Goal: Task Accomplishment & Management: Use online tool/utility

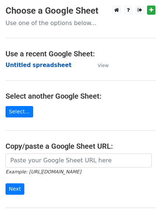
click at [47, 67] on strong "Untitled spreadsheet" at bounding box center [39, 65] width 66 height 7
click at [48, 64] on strong "Untitled spreadsheet" at bounding box center [39, 65] width 66 height 7
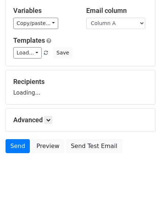
scroll to position [71, 0]
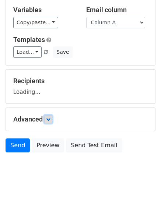
click at [52, 118] on link at bounding box center [48, 119] width 8 height 8
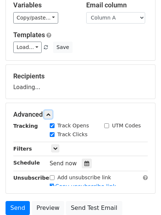
scroll to position [108, 0]
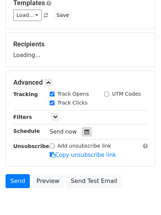
click at [84, 127] on div at bounding box center [87, 132] width 10 height 10
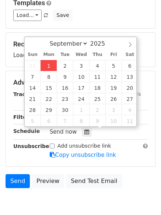
type input "2025-09-01 12:00"
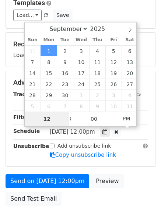
type input "4"
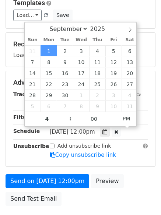
type input "2025-09-01 16:00"
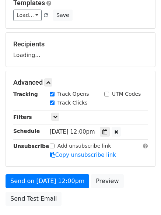
click at [122, 181] on div "Send on Sep 1 at 12:00pm Preview Send Test Email" at bounding box center [80, 191] width 161 height 35
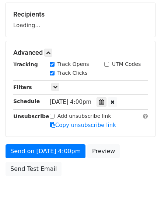
scroll to position [161, 0]
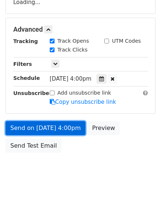
click at [63, 132] on link "Send on Sep 1 at 4:00pm" at bounding box center [46, 128] width 80 height 14
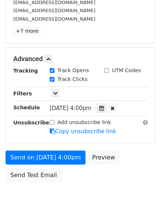
click at [77, 189] on body "New Campaign Daily emails left: 50 Google Sheet: Untitled spreadsheet 1. Write …" at bounding box center [80, 30] width 161 height 371
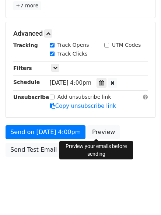
scroll to position [190, 0]
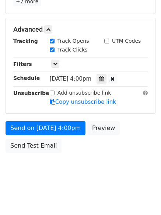
click at [94, 167] on body "New Campaign Daily emails left: 50 Google Sheet: Untitled spreadsheet 1. Write …" at bounding box center [80, 0] width 161 height 371
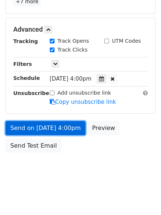
click at [60, 128] on link "Send on Sep 1 at 4:00pm" at bounding box center [46, 128] width 80 height 14
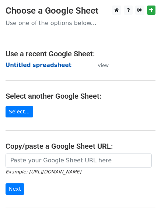
click at [48, 62] on strong "Untitled spreadsheet" at bounding box center [39, 65] width 66 height 7
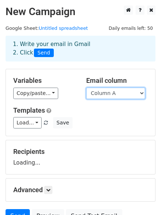
click at [116, 93] on select "Column A Column B Column C Column D Column E Column F" at bounding box center [115, 93] width 59 height 11
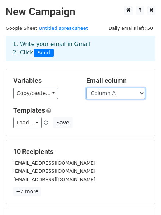
drag, startPoint x: 115, startPoint y: 91, endPoint x: 113, endPoint y: 95, distance: 4.5
click at [115, 91] on select "Column A Column B Column C Column D Column E Column F" at bounding box center [115, 93] width 59 height 11
select select "Column B"
click at [86, 88] on select "Column A Column B Column C Column D Column E Column F" at bounding box center [115, 93] width 59 height 11
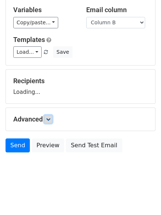
click at [50, 122] on link at bounding box center [48, 119] width 8 height 8
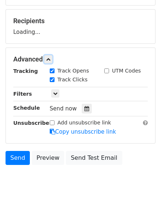
scroll to position [132, 0]
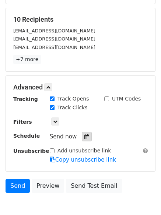
click at [82, 136] on div at bounding box center [87, 137] width 10 height 10
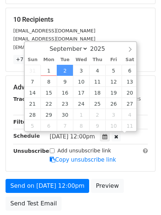
scroll to position [0, 0]
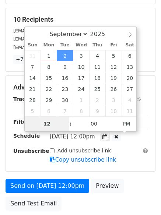
type input "2025-09-16 12:00"
type input "5"
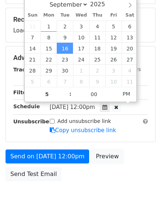
type input "2025-09-16 17:00"
drag, startPoint x: 99, startPoint y: 179, endPoint x: 96, endPoint y: 187, distance: 9.0
click at [99, 164] on link "Preview" at bounding box center [107, 157] width 32 height 14
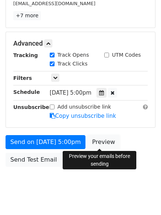
scroll to position [190, 0]
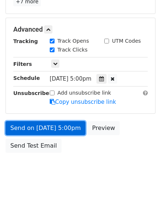
click at [51, 135] on link "Send on Sep 16 at 5:00pm" at bounding box center [46, 128] width 80 height 14
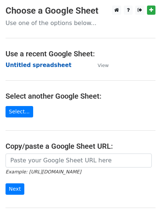
click at [45, 67] on strong "Untitled spreadsheet" at bounding box center [39, 65] width 66 height 7
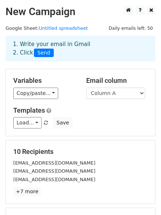
click at [44, 68] on div "1. Write your email in Gmail 2. Click Send" at bounding box center [80, 53] width 161 height 29
click at [128, 94] on select "Column A Column B Column C Column D Column E Column F" at bounding box center [115, 93] width 59 height 11
click at [86, 88] on select "Column A Column B Column C Column D Column E Column F" at bounding box center [115, 93] width 59 height 11
click at [120, 118] on div "Load... No templates saved Save" at bounding box center [81, 122] width 146 height 11
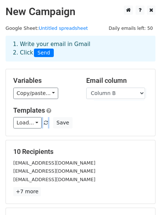
drag, startPoint x: 119, startPoint y: 120, endPoint x: 119, endPoint y: 96, distance: 24.3
click at [119, 97] on div "Variables Copy/paste... {{Column A}} {{Column B}} {{Column C}} {{Column D}} {{C…" at bounding box center [80, 102] width 149 height 67
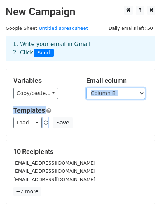
click at [119, 93] on select "Column A Column B Column C Column D Column E Column F" at bounding box center [115, 93] width 59 height 11
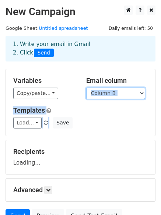
select select "Column C"
click at [86, 88] on select "Column A Column B Column C Column D Column E Column F" at bounding box center [115, 93] width 59 height 11
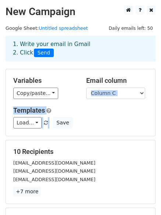
click at [98, 118] on div "Load... No templates saved Save" at bounding box center [81, 122] width 146 height 11
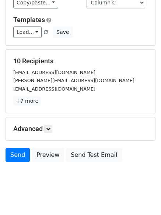
scroll to position [100, 0]
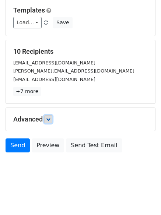
click at [50, 121] on icon at bounding box center [48, 119] width 4 height 4
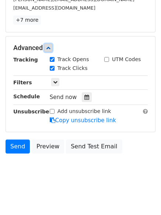
scroll to position [172, 0]
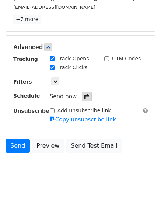
click at [87, 96] on div at bounding box center [87, 97] width 10 height 10
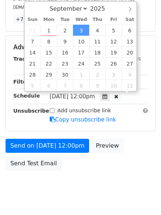
scroll to position [0, 0]
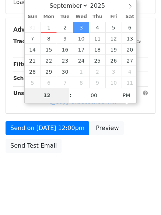
type input "2025-09-10 12:00"
type input "6"
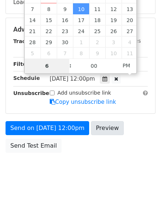
scroll to position [172, 0]
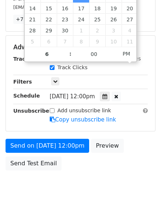
type input "2025-09-10 18:00"
click at [84, 184] on body "New Campaign Daily emails left: 50 Google Sheet: Untitled spreadsheet 1. Write …" at bounding box center [80, 18] width 161 height 371
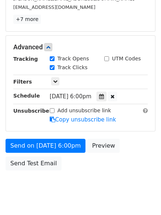
scroll to position [161, 0]
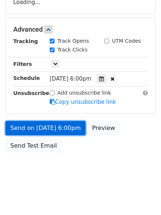
click at [71, 129] on link "Send on Sep 10 at 6:00pm" at bounding box center [46, 128] width 80 height 14
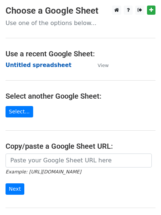
click at [42, 66] on strong "Untitled spreadsheet" at bounding box center [39, 65] width 66 height 7
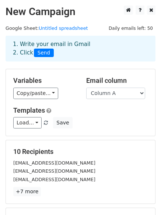
click at [118, 97] on select "Column A Column B Column C Column D Column E Column F" at bounding box center [115, 93] width 59 height 11
select select "Column D"
click at [86, 88] on select "Column A Column B Column C Column D Column E Column F" at bounding box center [115, 93] width 59 height 11
click at [113, 132] on div "Variables Copy/paste... {{Column A}} {{Column B}} {{Column C}} {{Column D}} {{C…" at bounding box center [80, 102] width 149 height 67
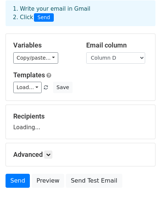
scroll to position [71, 0]
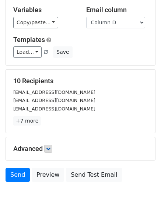
click at [53, 118] on p "+7 more" at bounding box center [80, 120] width 135 height 9
click at [52, 150] on link at bounding box center [48, 149] width 8 height 8
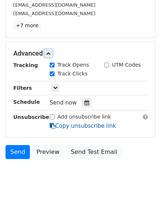
scroll to position [168, 0]
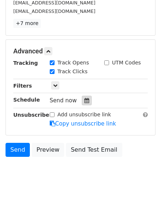
click at [84, 99] on icon at bounding box center [86, 100] width 5 height 5
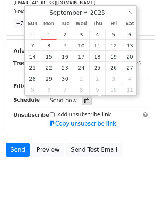
click at [84, 99] on icon at bounding box center [86, 100] width 5 height 5
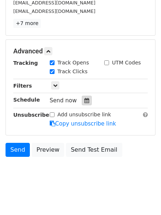
click at [84, 97] on div at bounding box center [87, 101] width 10 height 10
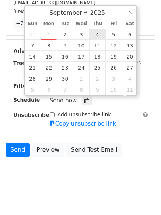
scroll to position [0, 0]
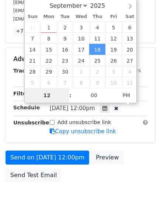
type input "2025-10-02 12:00"
select select "9"
type input "7"
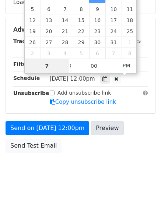
scroll to position [168, 0]
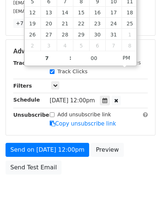
type input "2025-10-02 19:00"
click at [96, 191] on body "New Campaign Daily emails left: 50 Google Sheet: Untitled spreadsheet 1. Write …" at bounding box center [80, 22] width 161 height 371
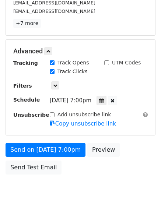
click at [94, 191] on body "New Campaign Daily emails left: 50 Google Sheet: Untitled spreadsheet 1. Write …" at bounding box center [80, 22] width 161 height 371
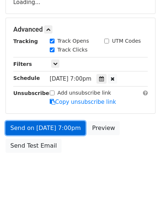
click at [55, 129] on link "Send on Oct 2 at 7:00pm" at bounding box center [46, 128] width 80 height 14
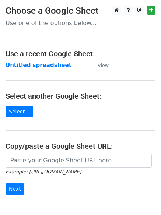
click at [45, 69] on td "Untitled spreadsheet" at bounding box center [48, 65] width 85 height 8
click at [46, 66] on strong "Untitled spreadsheet" at bounding box center [39, 65] width 66 height 7
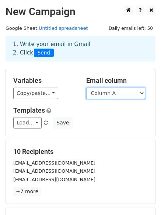
click at [119, 94] on select "Column A Column B Column C Column D Column E Column F" at bounding box center [115, 93] width 59 height 11
select select "Column D"
click at [86, 88] on select "Column A Column B Column C Column D Column E Column F" at bounding box center [115, 93] width 59 height 11
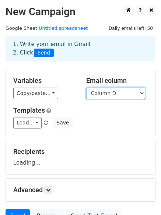
scroll to position [71, 0]
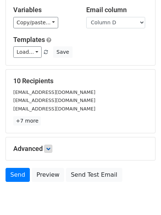
drag, startPoint x: 49, startPoint y: 138, endPoint x: 53, endPoint y: 151, distance: 13.4
click at [50, 144] on div "Advanced Tracking Track Opens UTM Codes Track Clicks Filters Only include sprea…" at bounding box center [81, 149] width 150 height 24
click at [52, 151] on link at bounding box center [48, 149] width 8 height 8
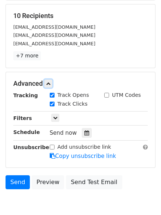
scroll to position [144, 0]
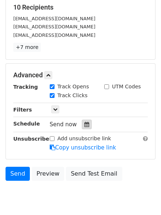
click at [83, 121] on div at bounding box center [87, 125] width 10 height 10
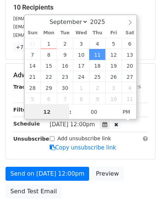
scroll to position [0, 0]
drag, startPoint x: 98, startPoint y: 69, endPoint x: 101, endPoint y: 64, distance: 6.0
type input "2025-09-04 12:00"
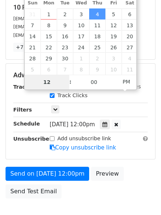
type input "7"
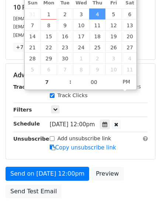
type input "2025-09-04 19:00"
click at [96, 194] on div "Send on Sep 4 at 12:00pm Preview Send Test Email" at bounding box center [80, 184] width 161 height 35
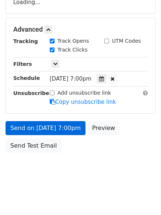
scroll to position [173, 0]
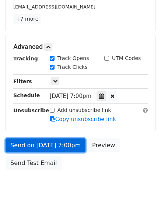
click at [59, 143] on link "Send on Sep 4 at 7:00pm" at bounding box center [46, 146] width 80 height 14
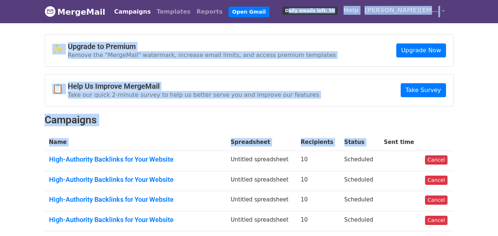
drag, startPoint x: 352, startPoint y: 117, endPoint x: 394, endPoint y: 151, distance: 54.2
click at [386, 142] on body "MergeMail Campaigns Templates Reports Open Gmail Daily emails left: 50 Help [PE…" at bounding box center [249, 193] width 498 height 387
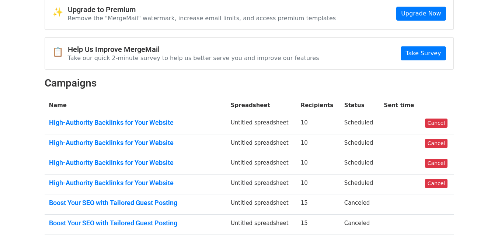
click at [468, 139] on body "MergeMail Campaigns Templates Reports Open Gmail Daily emails left: 50 Help [PE…" at bounding box center [249, 156] width 498 height 387
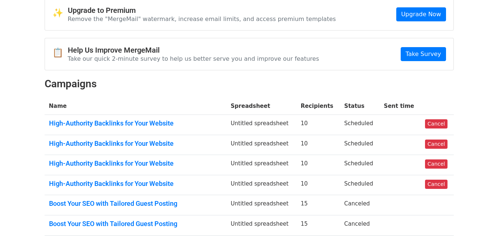
scroll to position [0, 0]
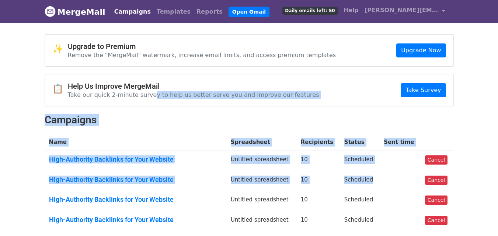
drag, startPoint x: 383, startPoint y: 172, endPoint x: 127, endPoint y: 70, distance: 276.2
click at [127, 70] on div "✨ Upgrade to Premium Remove the "MergeMail" watermark, increase email limits, a…" at bounding box center [249, 196] width 420 height 324
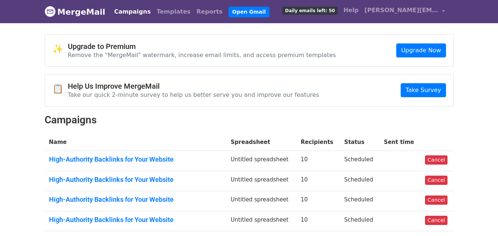
click at [495, 134] on body "MergeMail Campaigns Templates Reports Open Gmail Daily emails left: 50 Help ale…" at bounding box center [249, 193] width 498 height 387
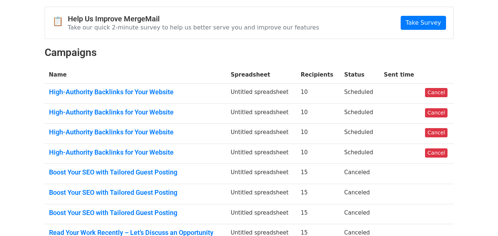
scroll to position [74, 0]
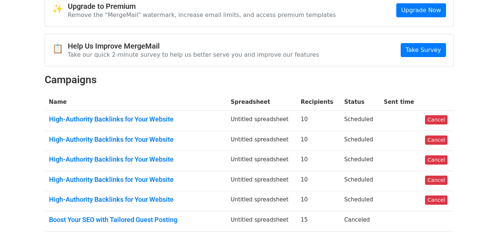
scroll to position [74, 0]
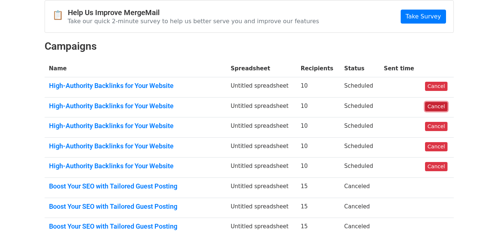
click at [435, 107] on link "Cancel" at bounding box center [436, 106] width 22 height 9
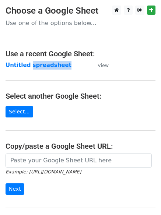
click at [45, 69] on td "Untitled spreadsheet" at bounding box center [48, 65] width 85 height 8
click at [69, 67] on td "Untitled spreadsheet" at bounding box center [48, 65] width 85 height 8
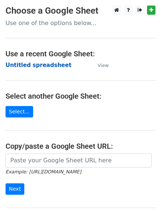
click at [45, 63] on strong "Untitled spreadsheet" at bounding box center [39, 65] width 66 height 7
drag, startPoint x: 160, startPoint y: 111, endPoint x: 139, endPoint y: 83, distance: 35.3
click at [139, 83] on main "Choose a Google Sheet Use one of the options below... Use a recent Google Sheet…" at bounding box center [80, 120] width 161 height 229
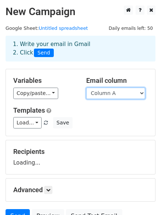
click at [126, 94] on select "Column A Column B Column C Column D Column E Column F" at bounding box center [115, 93] width 59 height 11
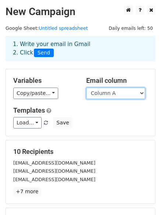
click at [126, 94] on select "Column A Column B Column C Column D Column E Column F" at bounding box center [115, 93] width 59 height 11
select select "Column E"
click at [86, 88] on select "Column A Column B Column C Column D Column E Column F" at bounding box center [115, 93] width 59 height 11
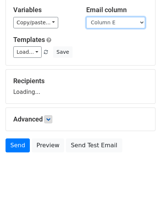
scroll to position [77, 0]
click at [49, 104] on div "Recipients Loading..." at bounding box center [80, 87] width 149 height 34
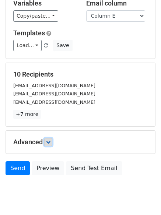
click at [49, 143] on icon at bounding box center [48, 142] width 4 height 4
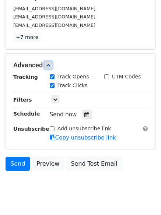
scroll to position [165, 0]
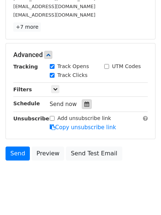
click at [84, 108] on div at bounding box center [87, 105] width 10 height 10
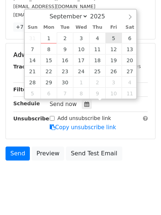
type input "2025-09-05 12:00"
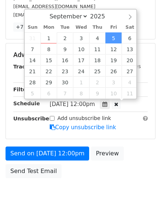
scroll to position [0, 0]
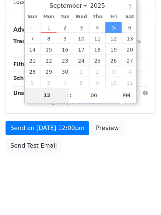
type input "8"
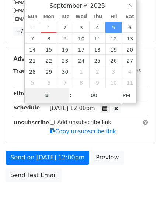
scroll to position [165, 0]
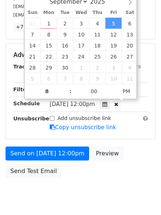
type input "2025-09-05 20:00"
click at [116, 179] on div "Send on Sep 5 at 12:00pm Preview Send Test Email" at bounding box center [80, 164] width 161 height 35
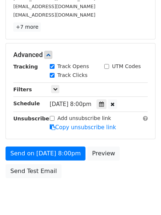
click at [67, 146] on form "Variables Copy/paste... {{Column A}} {{Column B}} {{Column C}} {{Column D}} {{C…" at bounding box center [81, 43] width 150 height 278
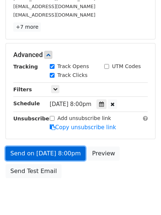
click at [66, 156] on link "Send on Sep 5 at 8:00pm" at bounding box center [46, 154] width 80 height 14
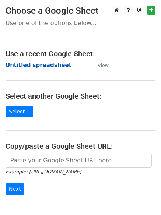
click at [39, 62] on strong "Untitled spreadsheet" at bounding box center [39, 65] width 66 height 7
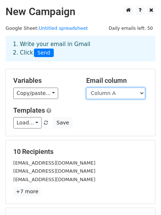
click at [121, 91] on select "Column A Column B Column C Column D Column E Column F" at bounding box center [115, 93] width 59 height 11
select select "Column F"
click at [86, 88] on select "Column A Column B Column C Column D Column E Column F" at bounding box center [115, 93] width 59 height 11
drag, startPoint x: 112, startPoint y: 150, endPoint x: 116, endPoint y: 124, distance: 27.0
click at [116, 124] on form "Variables Copy/paste... {{Column A}} {{Column B}} {{Column C}} {{Column D}} {{C…" at bounding box center [81, 163] width 150 height 188
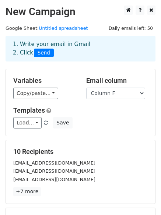
click at [116, 124] on div "Load... No templates saved Save" at bounding box center [81, 122] width 146 height 11
click at [117, 122] on div "Load... No templates saved Save" at bounding box center [81, 122] width 146 height 11
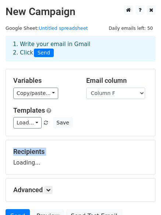
click at [117, 122] on div "Load... No templates saved Save" at bounding box center [81, 122] width 146 height 11
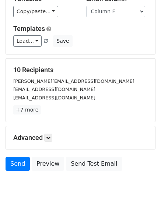
scroll to position [100, 0]
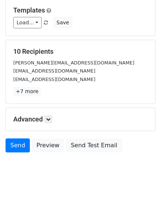
click at [136, 174] on body "New Campaign Daily emails left: 50 Google Sheet: Untitled spreadsheet 1. Write …" at bounding box center [80, 45] width 161 height 280
click at [49, 119] on icon at bounding box center [48, 119] width 4 height 4
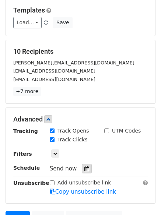
click at [88, 170] on div at bounding box center [87, 169] width 10 height 10
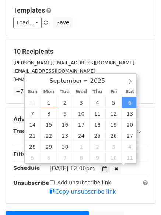
scroll to position [0, 0]
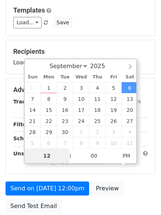
type input "[DATE] 12:00"
type input "9"
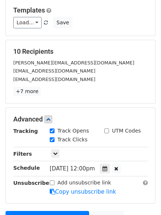
click at [106, 204] on form "Variables Copy/paste... {{Column A}} {{Column B}} {{Column C}} {{Column D}} {{C…" at bounding box center [81, 108] width 150 height 278
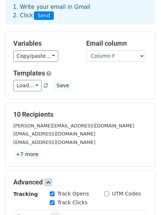
scroll to position [147, 0]
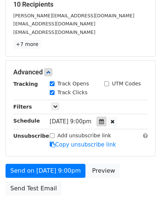
click at [104, 121] on icon at bounding box center [101, 121] width 5 height 5
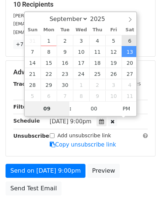
type input "[DATE] 21:00"
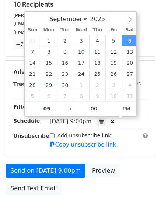
click at [95, 189] on div "Send on [DATE] 9:00pm Preview Send Test Email" at bounding box center [80, 181] width 161 height 35
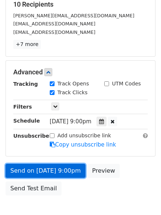
click at [67, 175] on link "Send on [DATE] 9:00pm" at bounding box center [46, 171] width 80 height 14
